Goal: Use online tool/utility: Utilize a website feature to perform a specific function

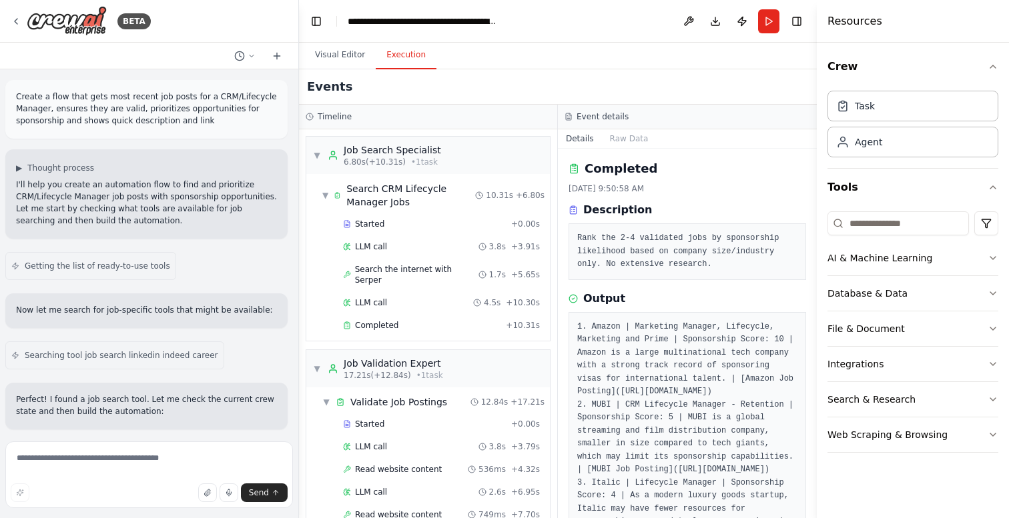
scroll to position [131, 0]
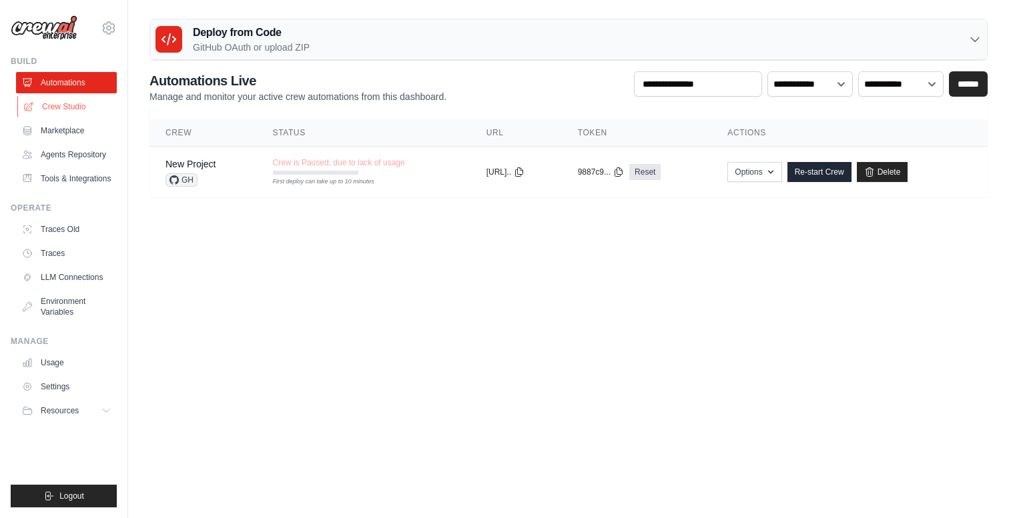
click at [65, 109] on link "Crew Studio" at bounding box center [67, 106] width 101 height 21
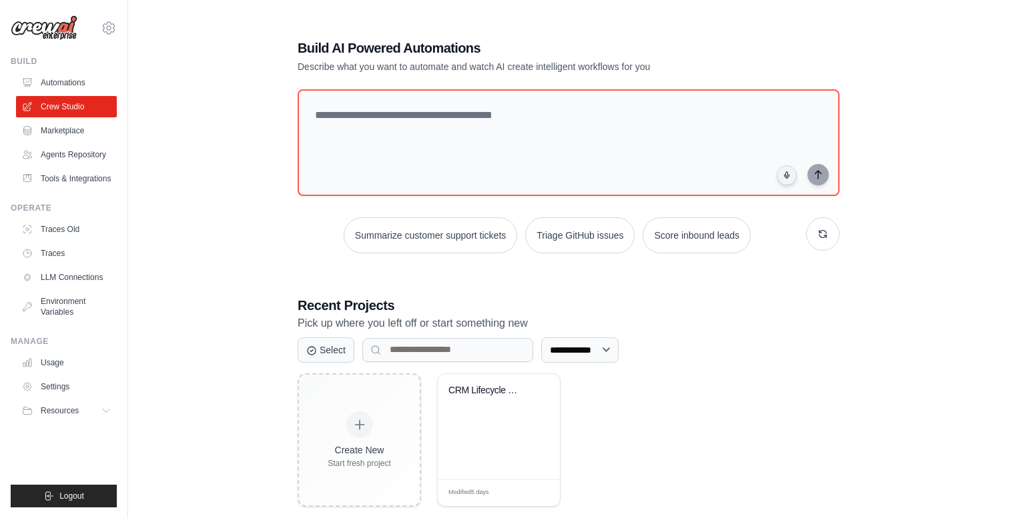
scroll to position [27, 0]
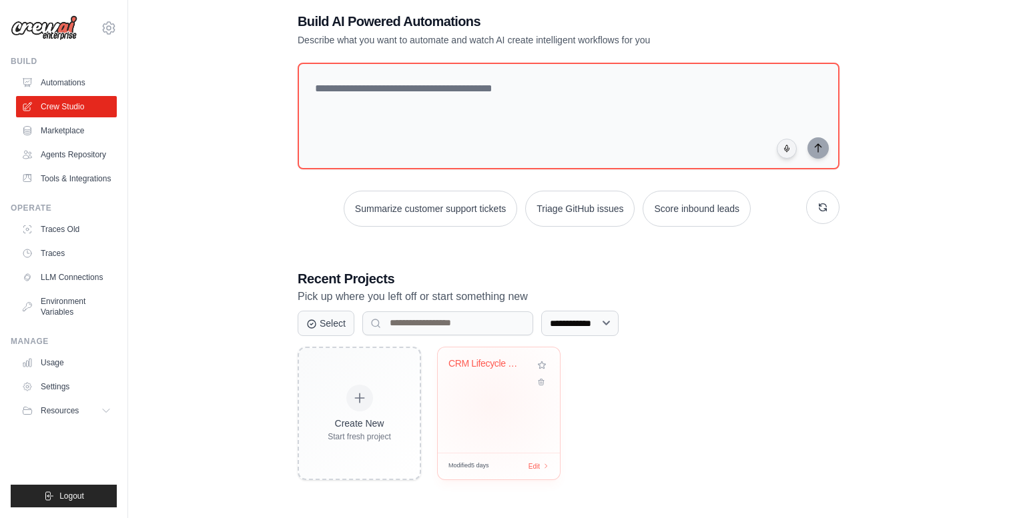
click at [492, 404] on div "CRM Lifecycle Manager Job Finder wi..." at bounding box center [499, 400] width 122 height 105
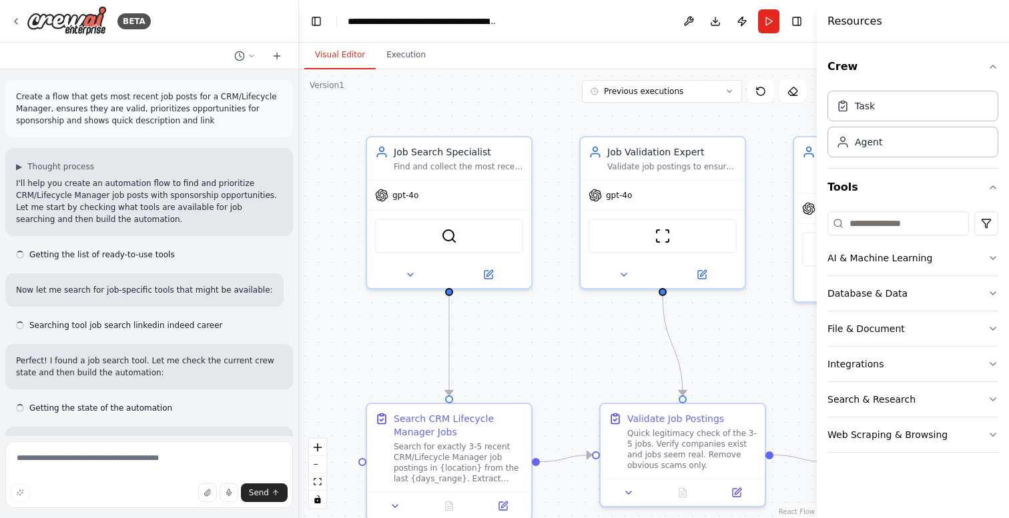
scroll to position [2898, 0]
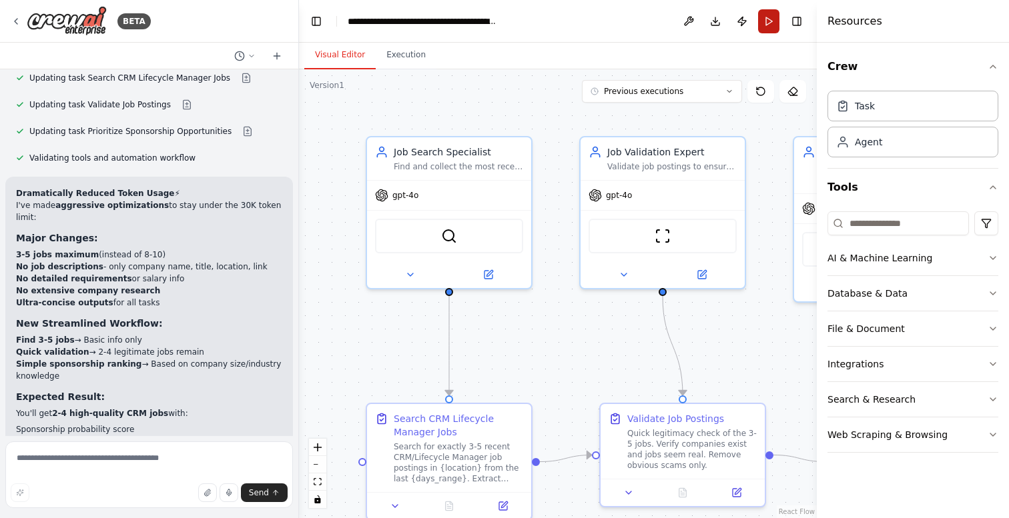
click at [773, 23] on button "Run" at bounding box center [768, 21] width 21 height 24
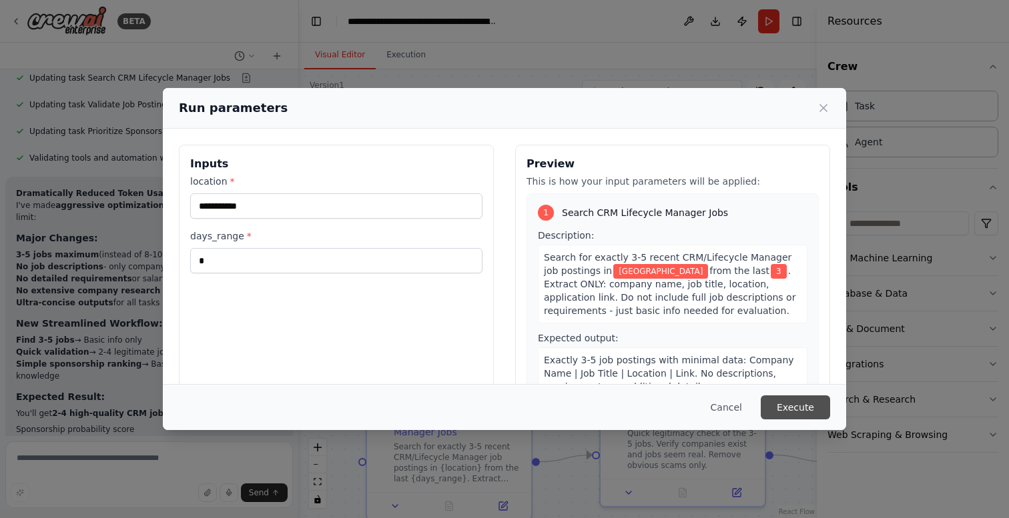
click at [800, 398] on button "Execute" at bounding box center [795, 408] width 69 height 24
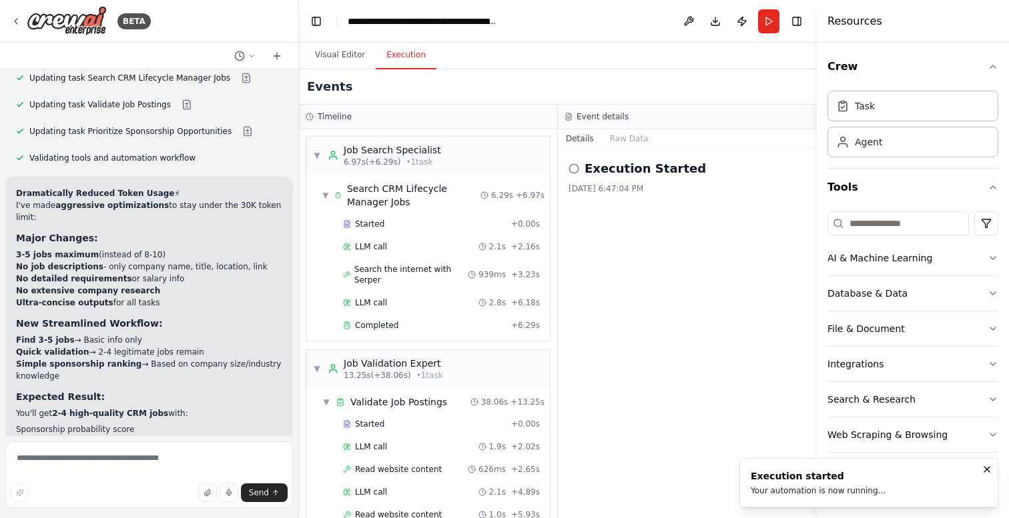
scroll to position [569, 0]
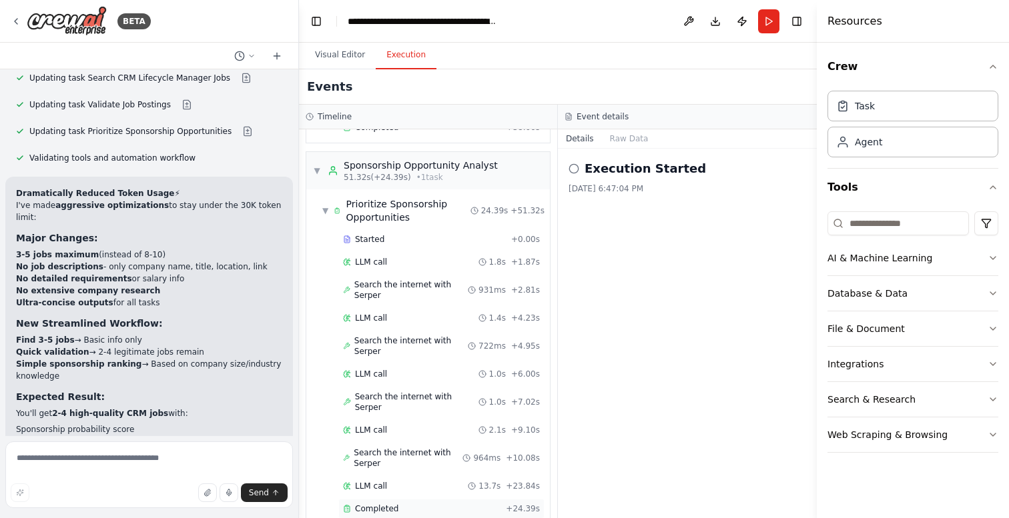
click at [399, 504] on div "Completed" at bounding box center [421, 509] width 157 height 11
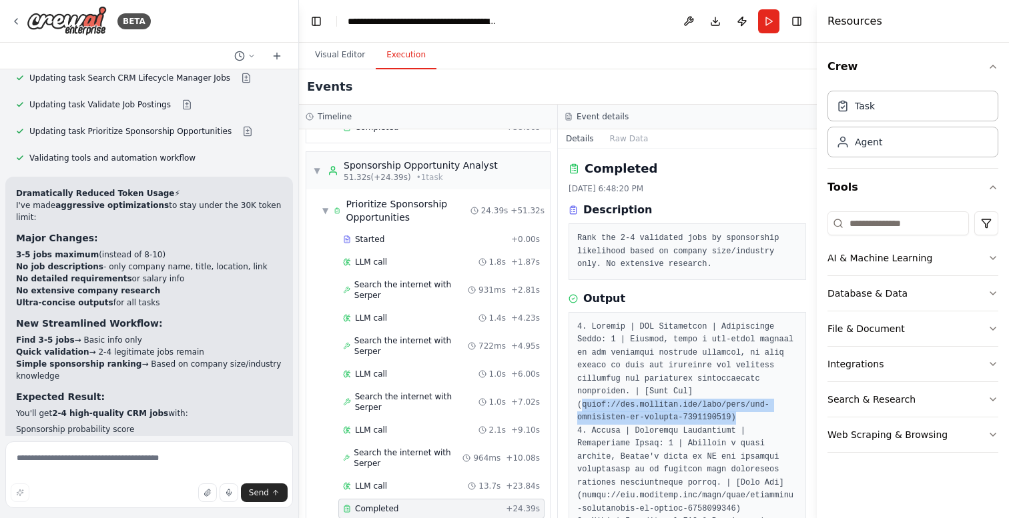
drag, startPoint x: 734, startPoint y: 418, endPoint x: 582, endPoint y: 409, distance: 152.4
copy pre "https://www.linkedin.com/jobs/view/crm-specialist-at-proppel-4282190462)"
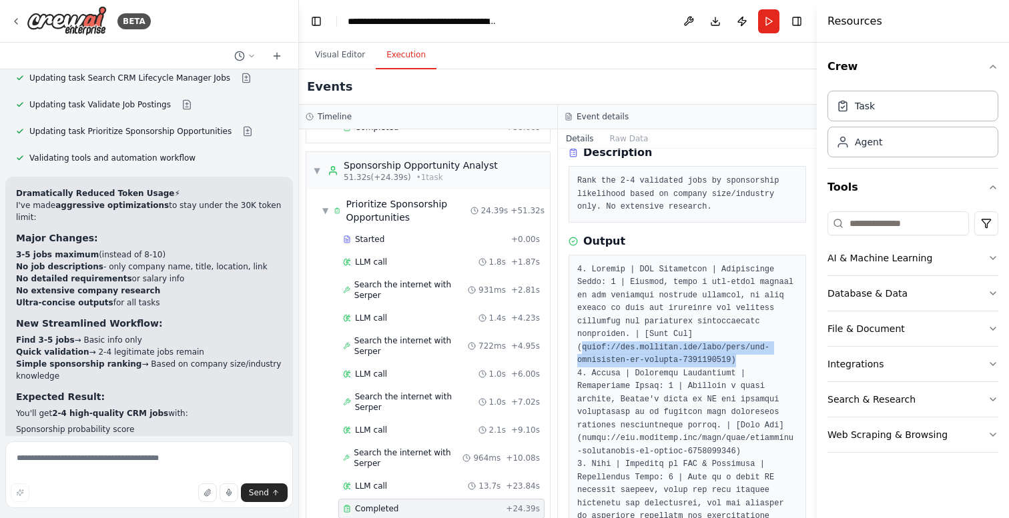
scroll to position [76, 0]
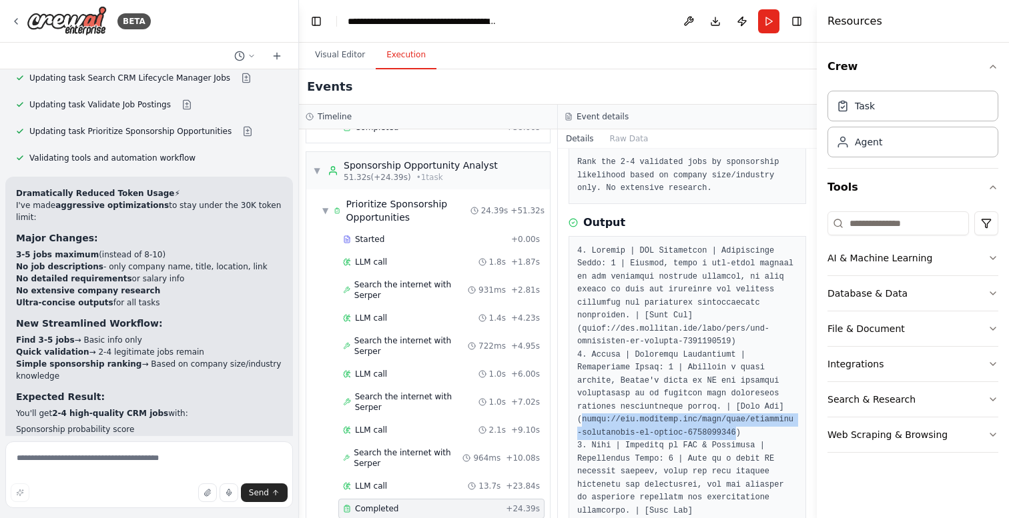
drag, startPoint x: 737, startPoint y: 436, endPoint x: 580, endPoint y: 424, distance: 157.2
click at [580, 424] on pre at bounding box center [687, 453] width 220 height 416
copy pre "https://www.linkedin.com/jobs/view/lifecycle-coordinator-at-simera-4278676224"
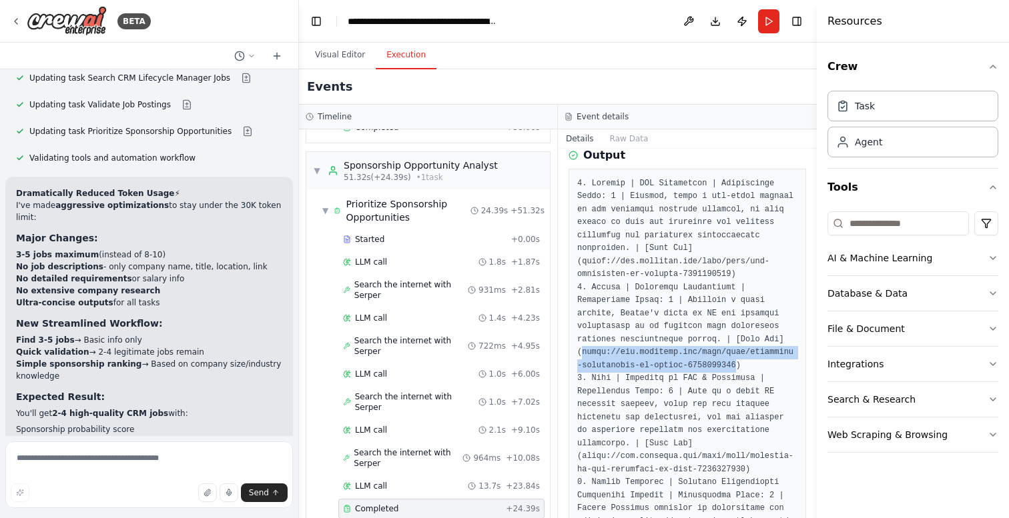
scroll to position [167, 0]
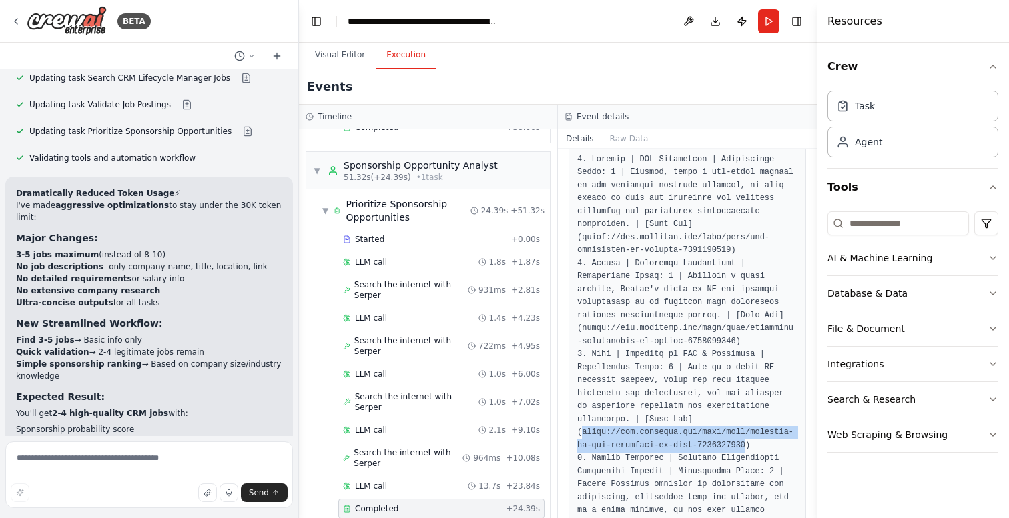
drag, startPoint x: 745, startPoint y: 446, endPoint x: 582, endPoint y: 428, distance: 163.7
click at [582, 428] on pre at bounding box center [687, 361] width 220 height 416
copy pre "https://www.linkedin.com/jobs/view/director-of-crm-retention-at-lago-4302781864"
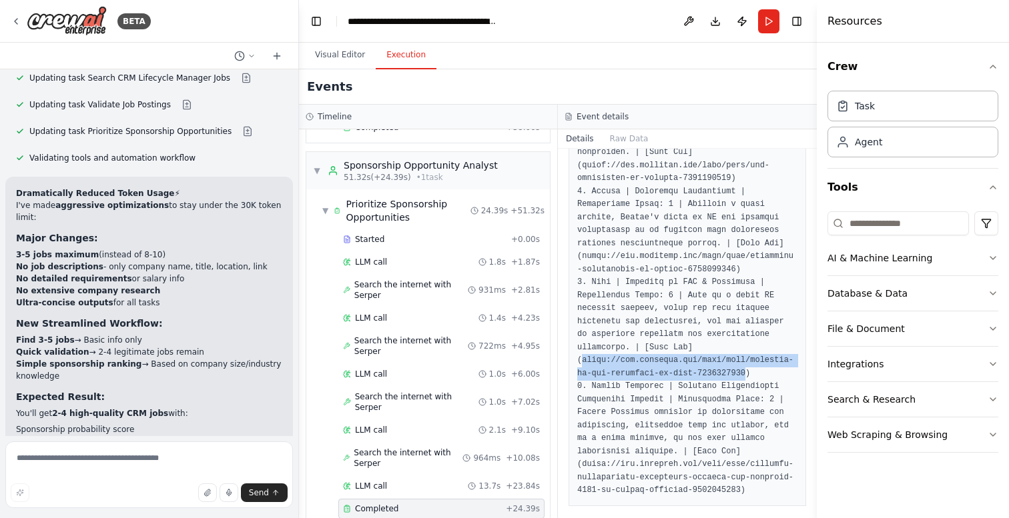
scroll to position [248, 0]
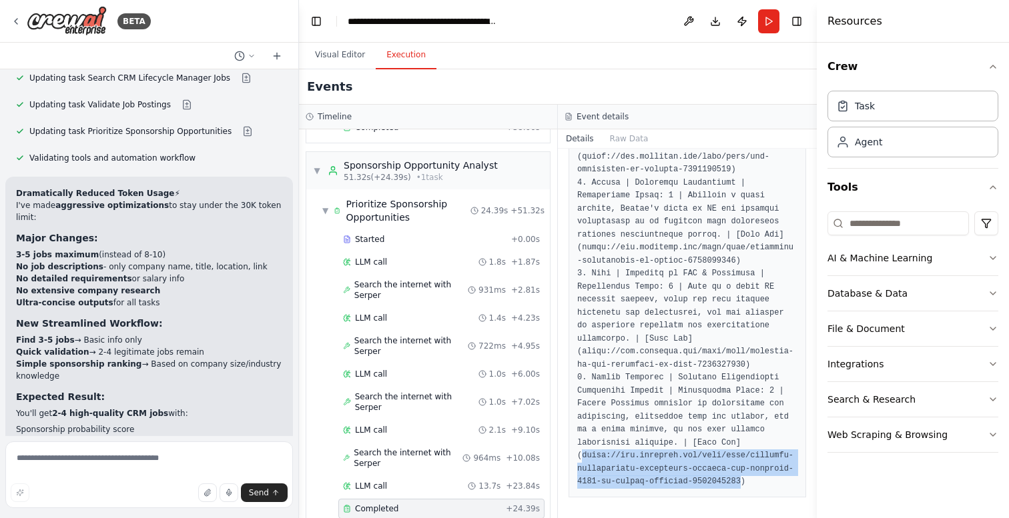
drag, startPoint x: 743, startPoint y: 480, endPoint x: 581, endPoint y: 458, distance: 162.9
click at [581, 458] on pre at bounding box center [687, 281] width 220 height 416
copy pre "https://www.linkedin.com/jobs/view/customer-relationship-management-manager-dtc…"
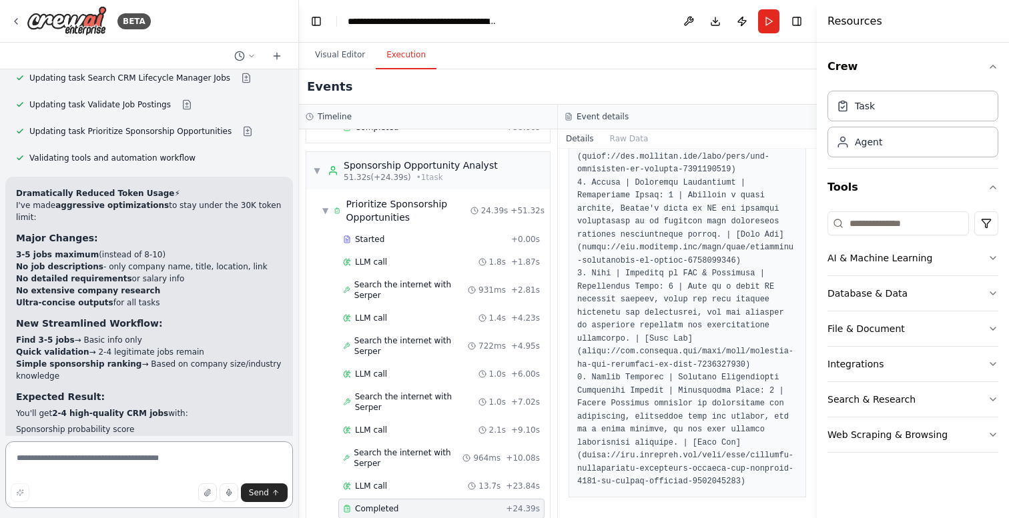
click at [63, 452] on textarea at bounding box center [149, 475] width 288 height 67
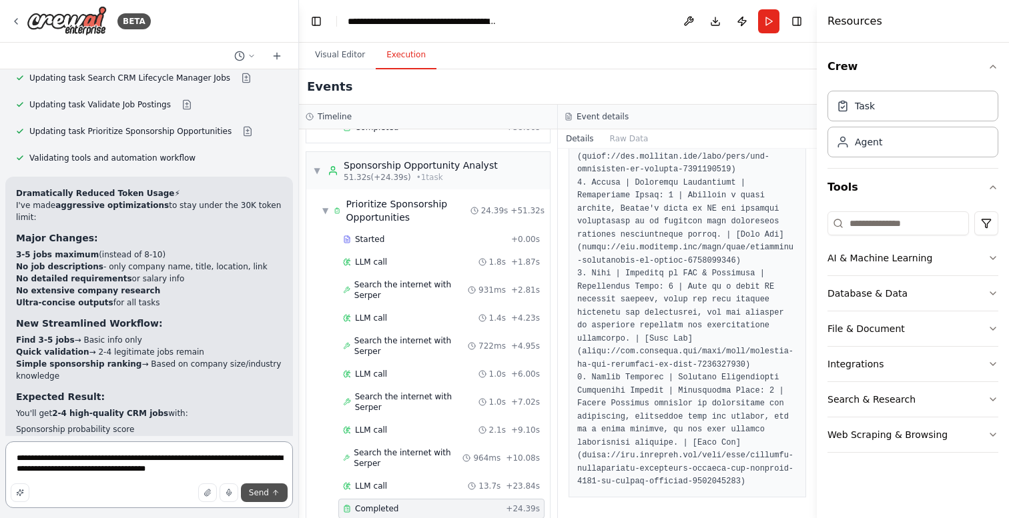
type textarea "**********"
click at [252, 497] on span "Send" at bounding box center [259, 493] width 20 height 11
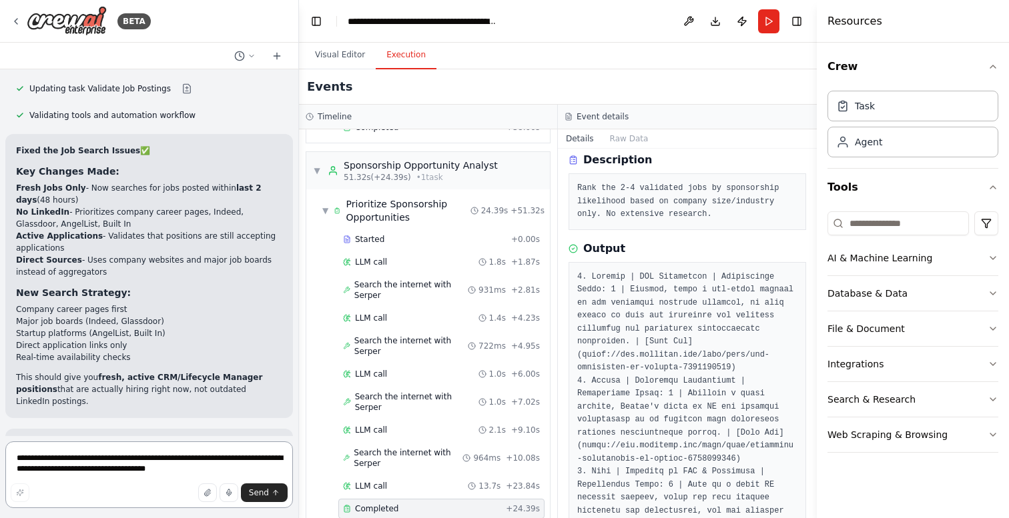
scroll to position [0, 0]
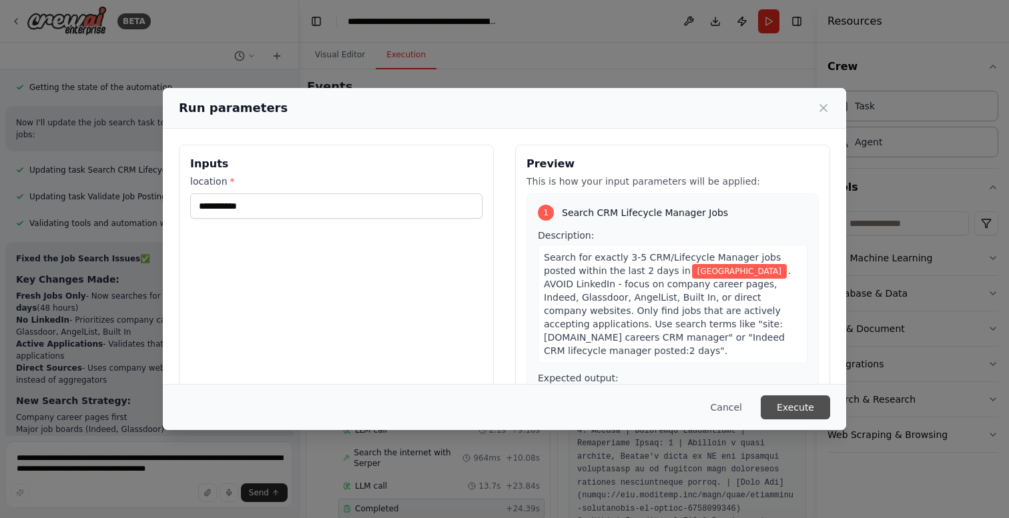
click at [797, 406] on button "Execute" at bounding box center [795, 408] width 69 height 24
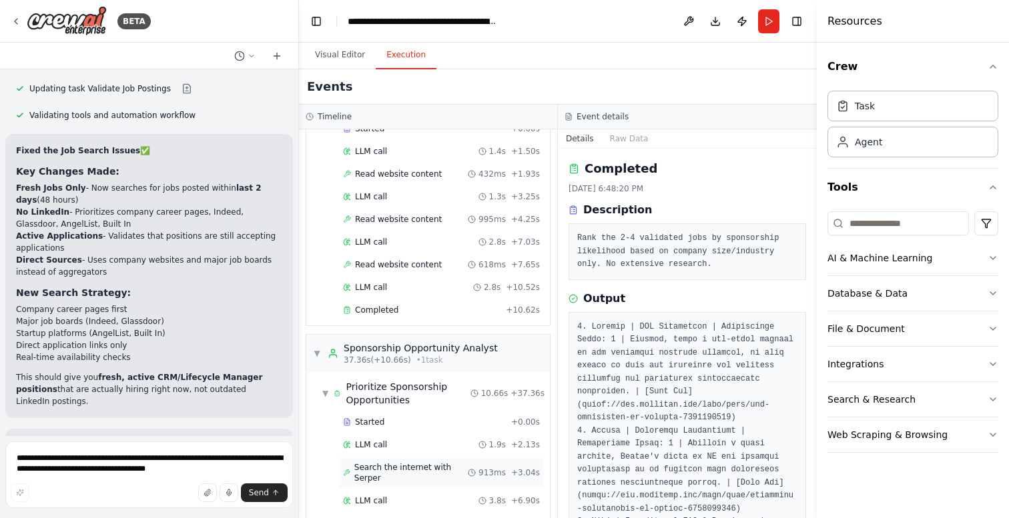
scroll to position [601, 0]
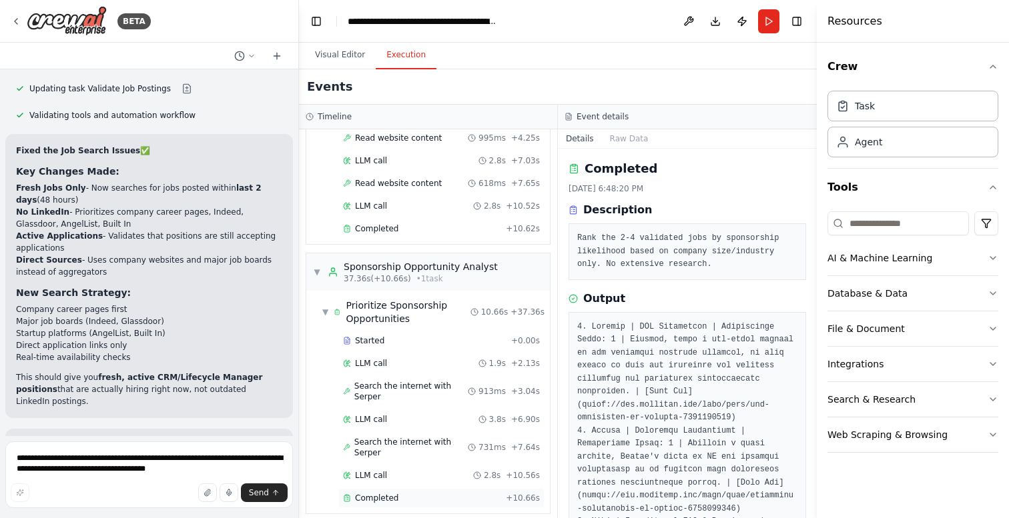
click at [395, 493] on span "Completed" at bounding box center [376, 498] width 43 height 11
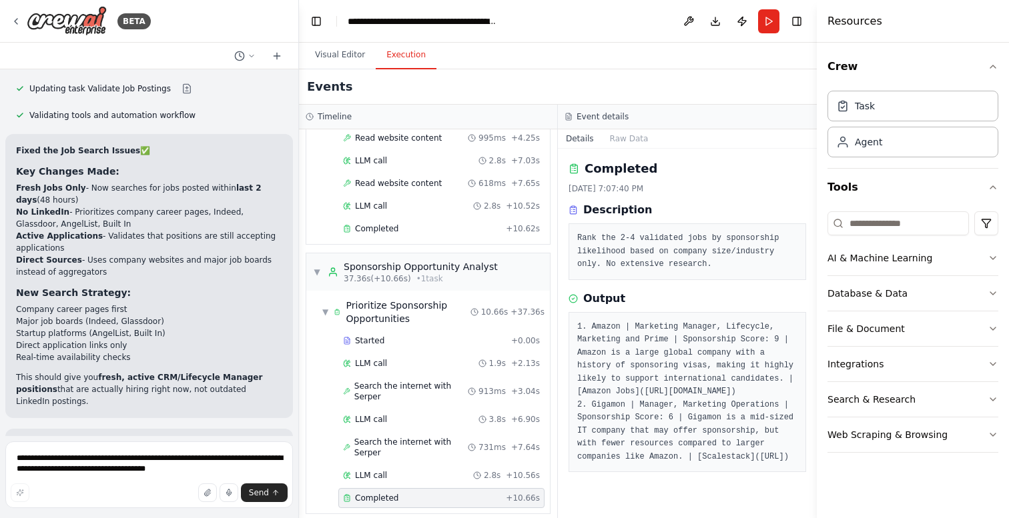
scroll to position [23, 0]
drag, startPoint x: 607, startPoint y: 500, endPoint x: 582, endPoint y: 476, distance: 34.5
click at [582, 464] on pre "1. Amazon | Marketing Manager, Lifecycle, Marketing and Prime | Sponsorship Sco…" at bounding box center [687, 392] width 220 height 143
copy pre "https://scalestack.ai/jobboard/jobs/manager-marketing-operations-mexico-city-at…"
